Goal: Task Accomplishment & Management: Use online tool/utility

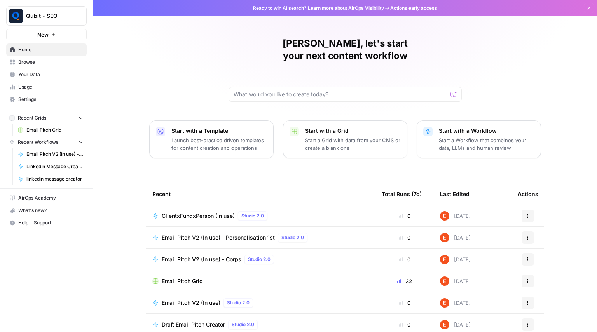
click at [279, 90] on div "[PERSON_NAME], let's start your next content workflow Start with a Template Lau…" at bounding box center [344, 185] width 503 height 370
drag, startPoint x: 279, startPoint y: 90, endPoint x: 288, endPoint y: 85, distance: 10.4
click at [288, 85] on div "[PERSON_NAME], let's start your next content workflow Start with a Template Lau…" at bounding box center [344, 185] width 503 height 370
click at [288, 91] on input "text" at bounding box center [340, 95] width 214 height 8
click at [204, 299] on span "Email Pitch V2 (In use)" at bounding box center [191, 303] width 59 height 8
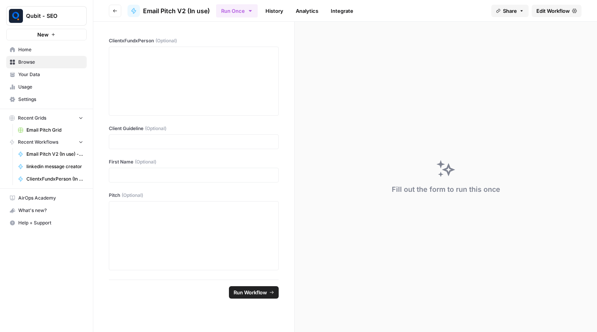
click at [562, 13] on span "Edit Workflow" at bounding box center [552, 11] width 33 height 8
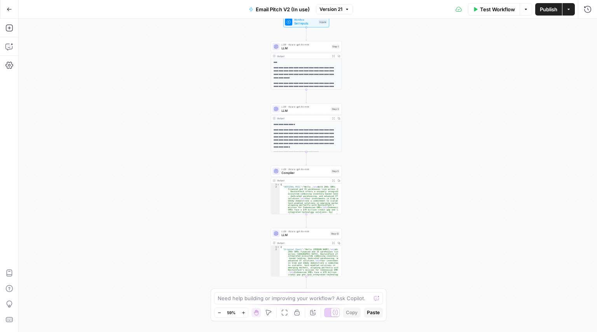
click at [310, 22] on span "Set Inputs" at bounding box center [305, 23] width 23 height 5
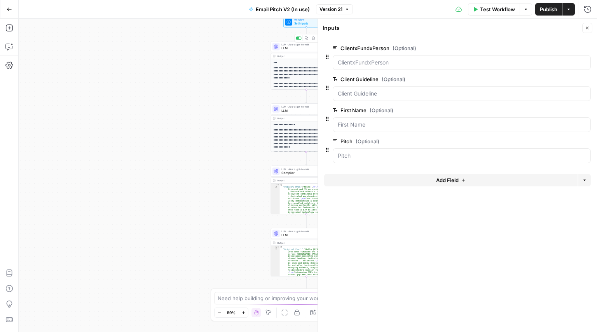
click at [304, 47] on span "LLM" at bounding box center [305, 48] width 48 height 5
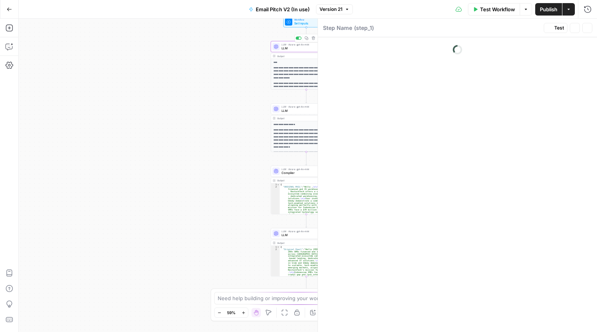
type textarea "LLM"
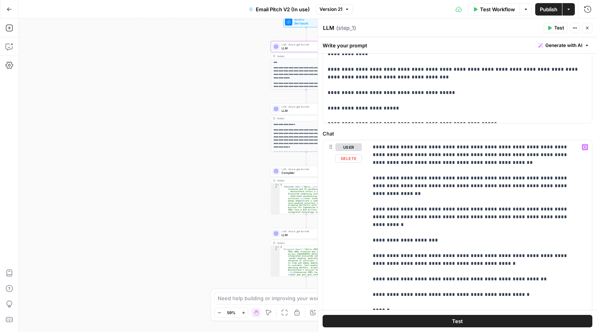
scroll to position [247, 0]
